Goal: Information Seeking & Learning: Learn about a topic

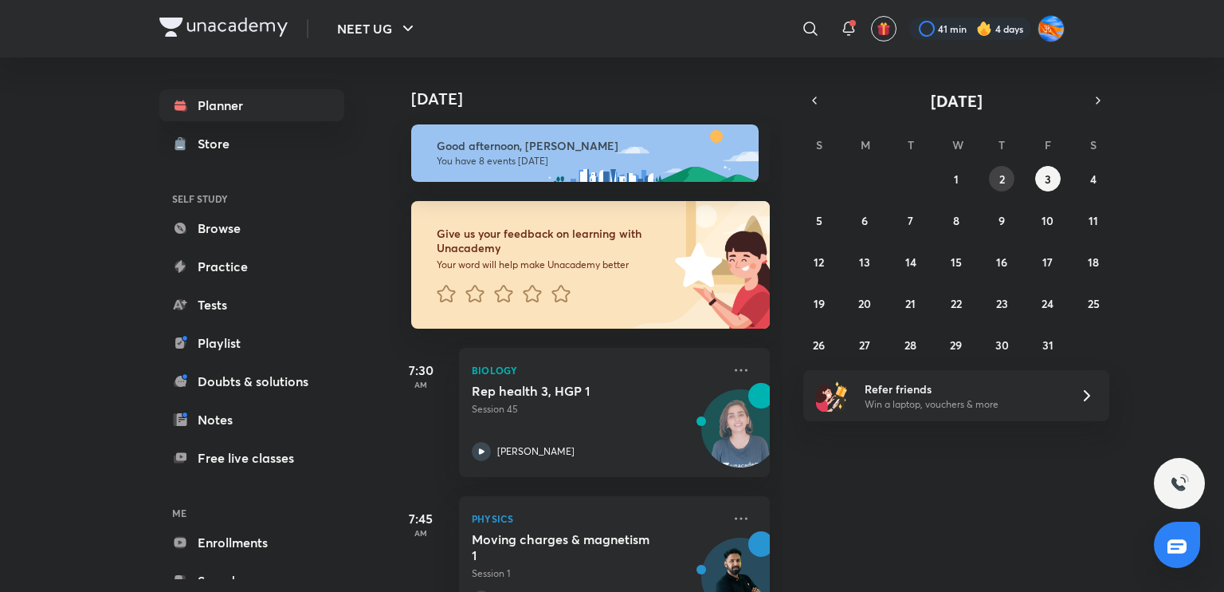
click at [1008, 171] on button "2" at bounding box center [1002, 179] width 26 height 26
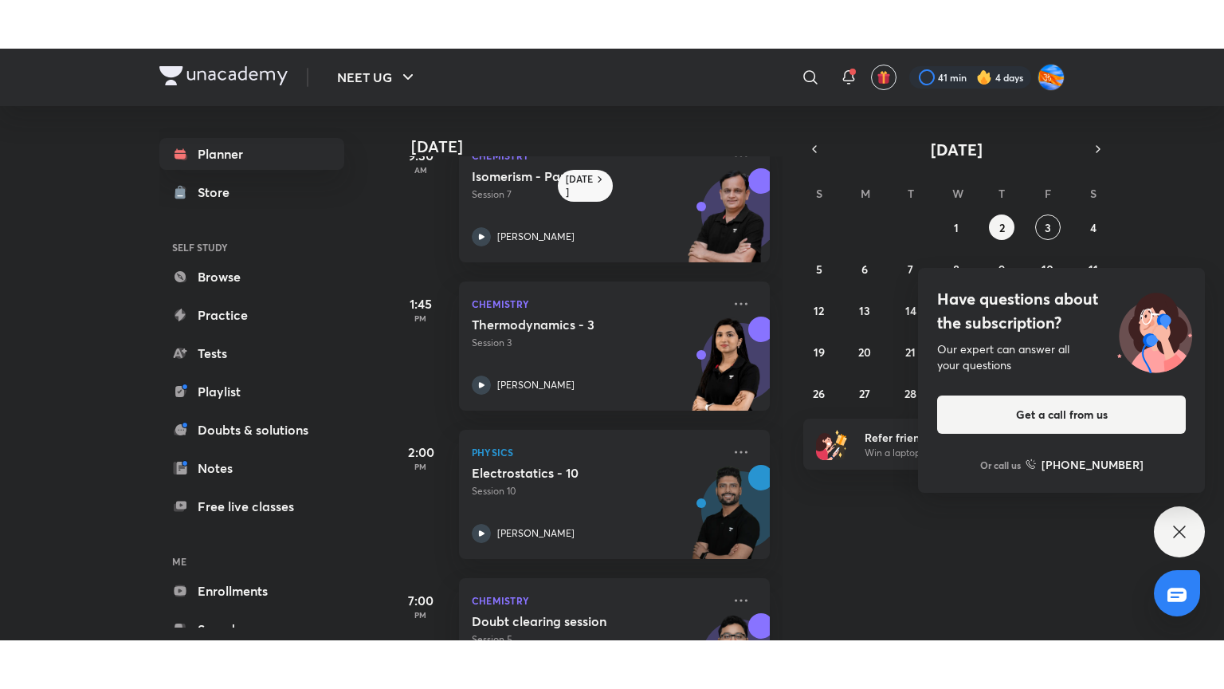
scroll to position [198, 0]
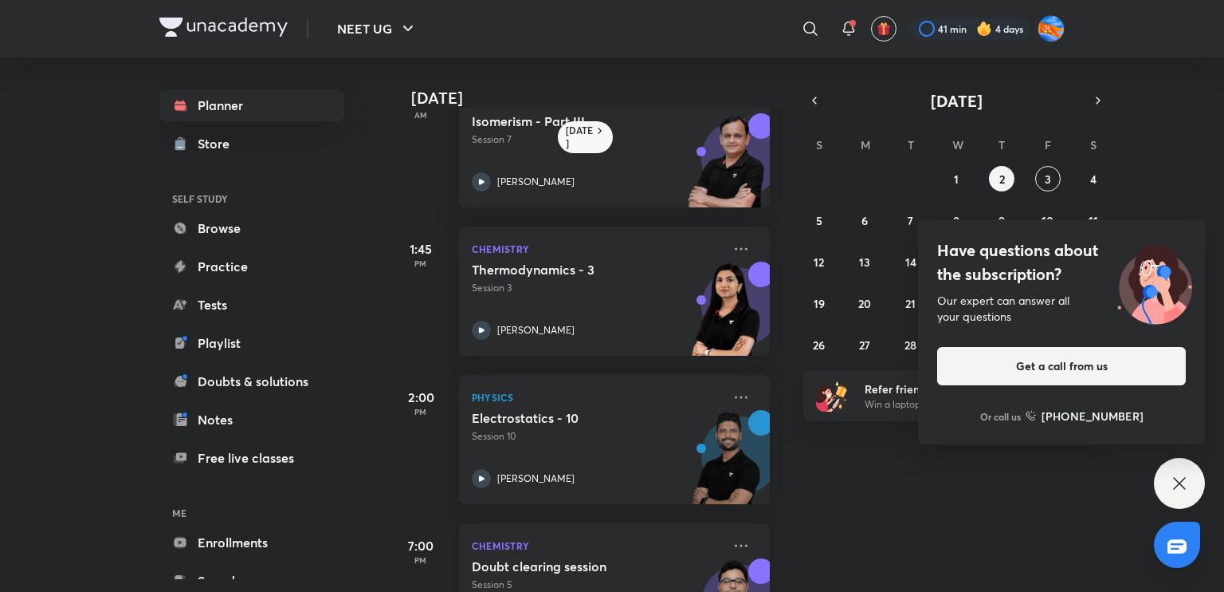
click at [627, 552] on p "Chemistry" at bounding box center [597, 545] width 250 height 19
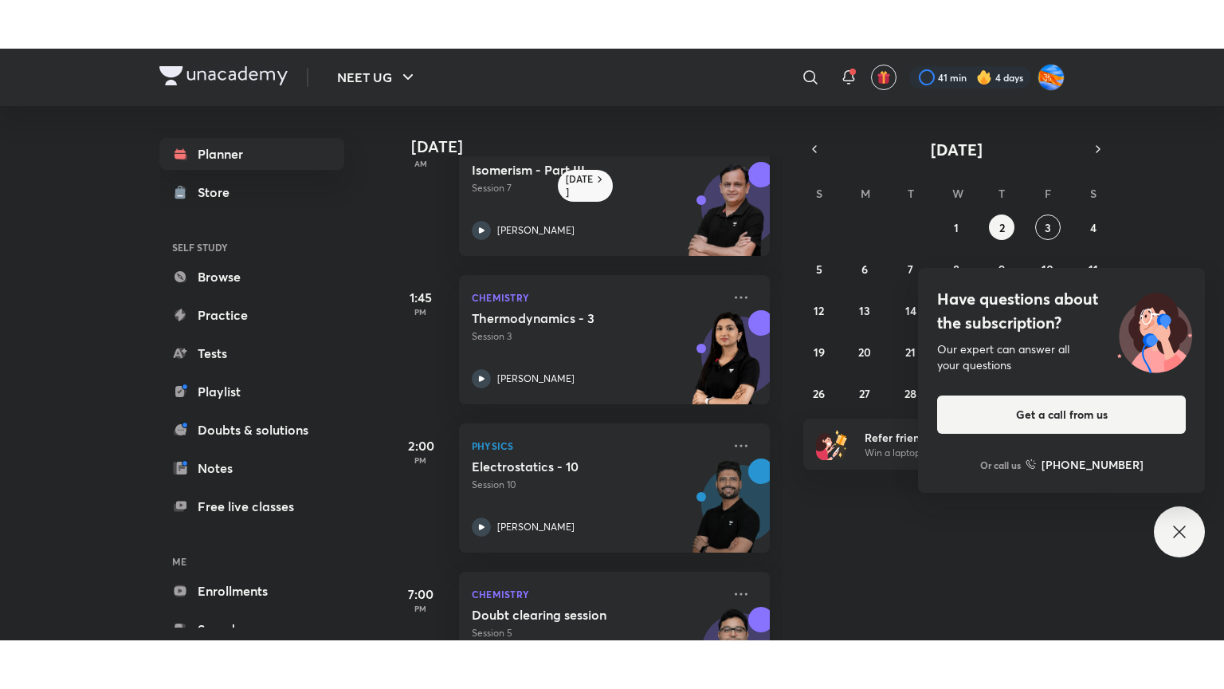
scroll to position [186, 0]
